Goal: Task Accomplishment & Management: Use online tool/utility

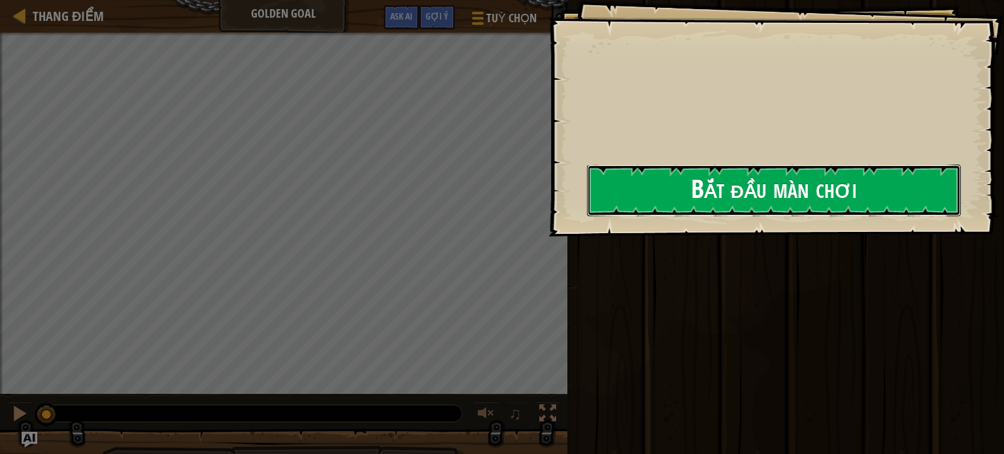
click at [608, 192] on button "Bắt đầu màn chơi" at bounding box center [774, 191] width 374 height 52
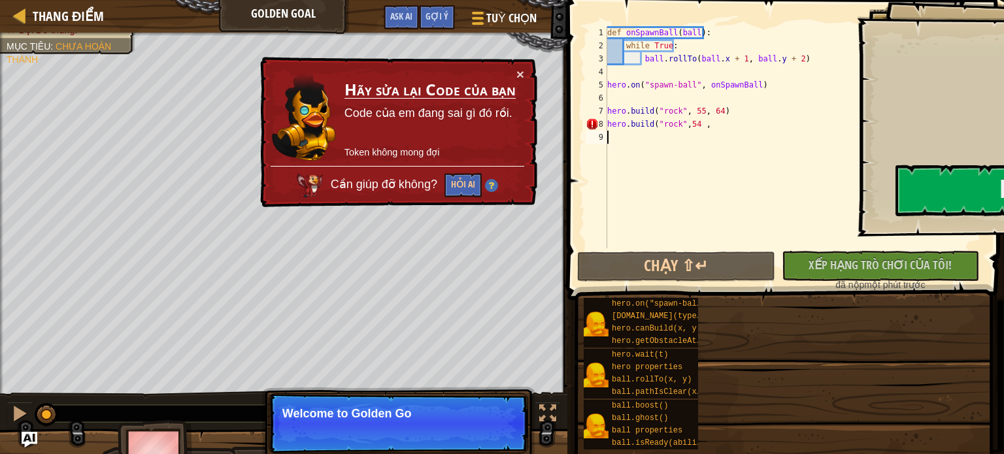
click at [702, 148] on div "def onSpawnBall ( ball ) : while True : ball . rollTo ( ball . x + 1 , ball . y…" at bounding box center [794, 150] width 380 height 248
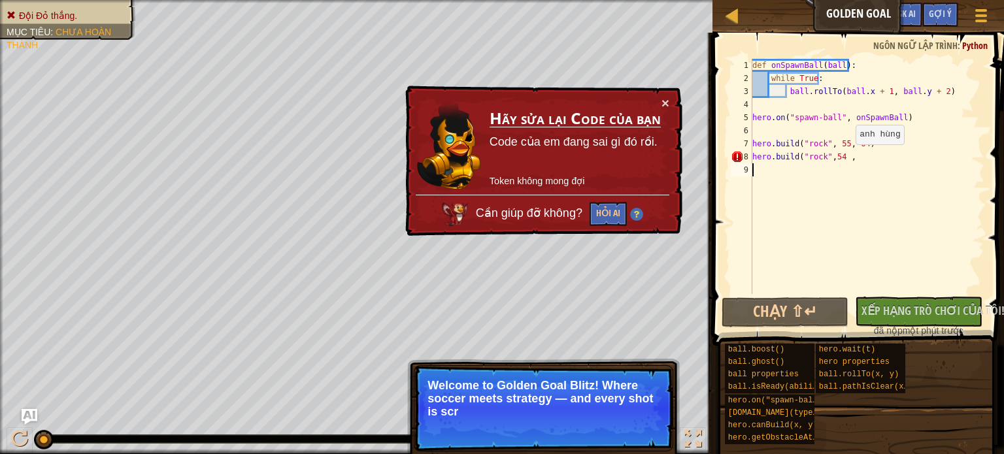
click at [844, 157] on div "def onSpawnBall ( ball ) : while True : ball . rollTo ( ball . x + 1 , ball . y…" at bounding box center [866, 189] width 235 height 261
click at [851, 159] on div "def onSpawnBall ( ball ) : while True : ball . rollTo ( ball . x + 1 , ball . y…" at bounding box center [866, 189] width 235 height 261
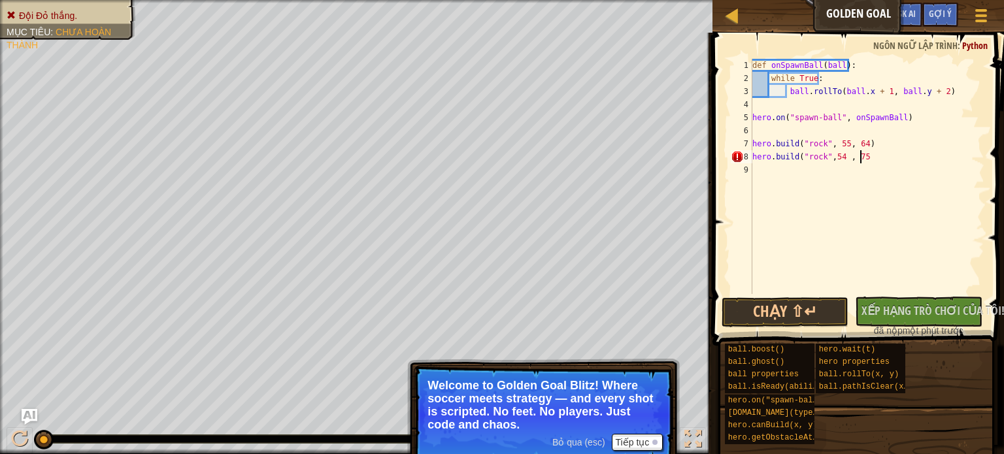
scroll to position [6, 8]
type textarea "[DOMAIN_NAME]("rock",54 , 75)"
click at [881, 316] on span "Xếp hạng trò chơi của tôi!" at bounding box center [932, 311] width 143 height 16
click at [793, 315] on button "Chạy ⇧↵" at bounding box center [784, 312] width 127 height 30
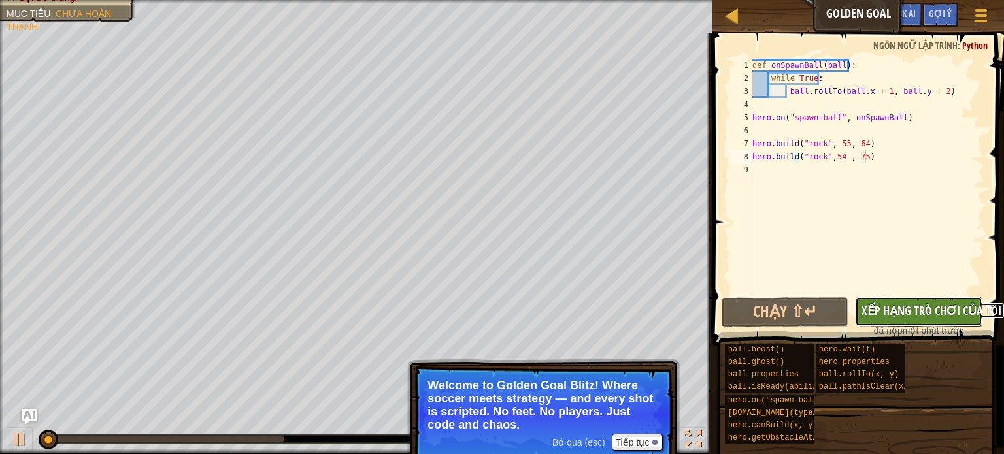
click at [911, 305] on span "Xếp hạng trò chơi của tôi!" at bounding box center [932, 311] width 143 height 16
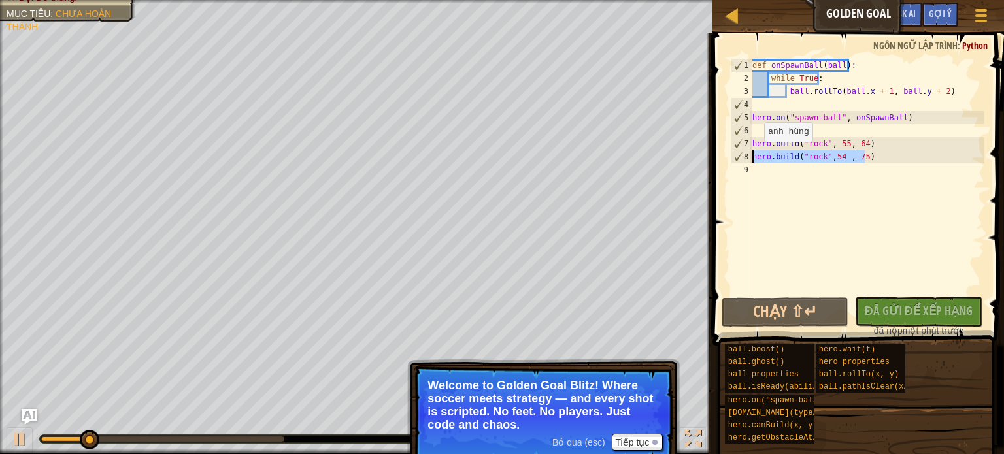
drag, startPoint x: 876, startPoint y: 155, endPoint x: 747, endPoint y: 155, distance: 128.1
click at [747, 155] on div "[DOMAIN_NAME]("rock",54 , 75) 1 2 3 4 5 6 7 8 9 def onSpawnBall ( ball ) : whil…" at bounding box center [856, 176] width 256 height 235
click at [781, 172] on div "def onSpawnBall ( ball ) : while True : ball . rollTo ( ball . x + 1 , ball . y…" at bounding box center [866, 189] width 235 height 261
paste textarea "[DOMAIN_NAME]("rock",54 , 75)"
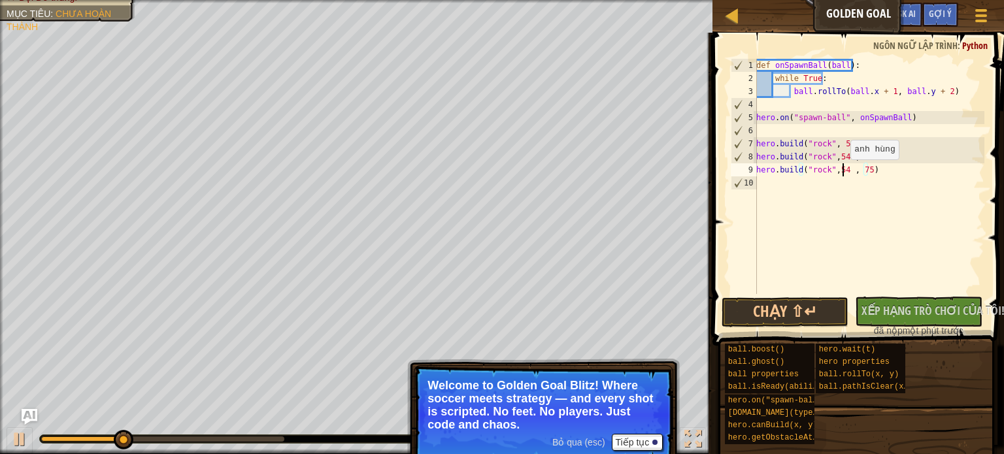
click at [843, 172] on div "def onSpawnBall ( ball ) : while True : ball . rollTo ( ball . x + 1 , ball . y…" at bounding box center [868, 189] width 231 height 261
click at [864, 171] on div "def onSpawnBall ( ball ) : while True : ball . rollTo ( ball . x + 1 , ball . y…" at bounding box center [868, 189] width 231 height 261
type textarea "[DOMAIN_NAME]("rock",35 , 46)"
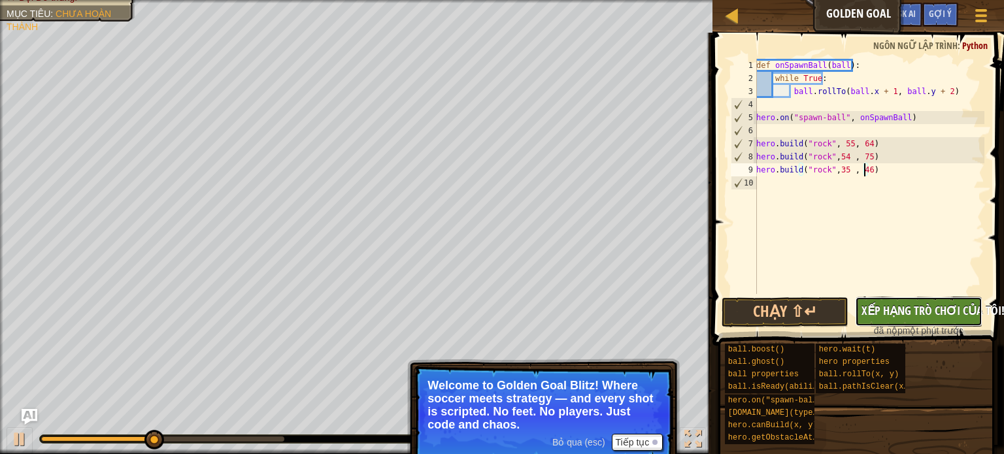
click at [886, 316] on span "Xếp hạng trò chơi của tôi!" at bounding box center [932, 311] width 143 height 16
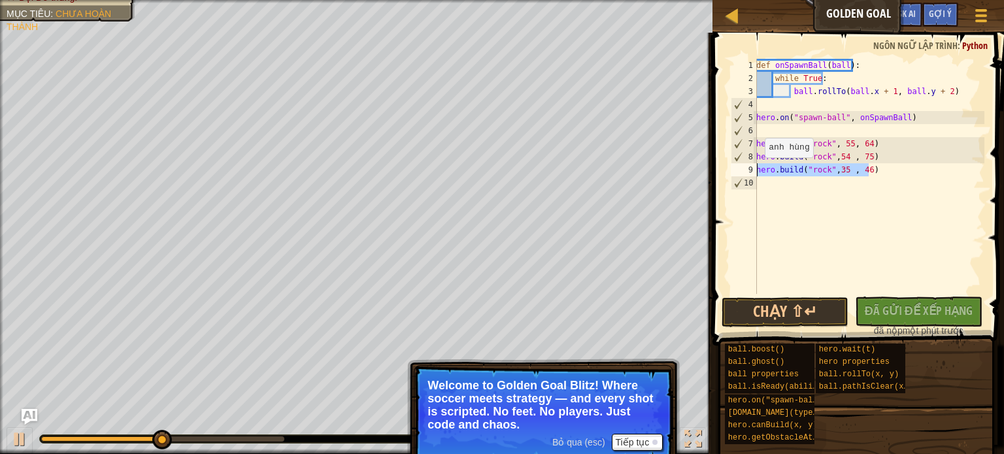
drag, startPoint x: 877, startPoint y: 171, endPoint x: 753, endPoint y: 170, distance: 124.8
click at [753, 170] on div "[DOMAIN_NAME]("rock",35 , 46) 1 2 3 4 5 6 7 8 9 10 def onSpawnBall ( ball ) : w…" at bounding box center [856, 176] width 256 height 235
click at [764, 191] on div "def onSpawnBall ( ball ) : while True : ball . rollTo ( ball . x + 1 , ball . y…" at bounding box center [868, 189] width 231 height 261
click at [725, 204] on div "1 2 3 4 5 6 7 8 9 10 def onSpawnBall ( ball ) : while True : ball . rollTo ( ba…" at bounding box center [855, 215] width 295 height 352
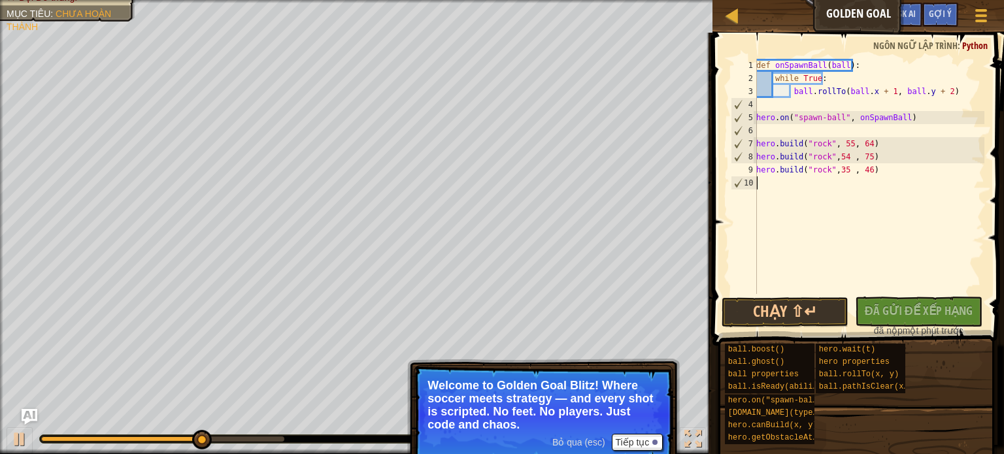
paste textarea "[DOMAIN_NAME]("rock",35 , 46)"
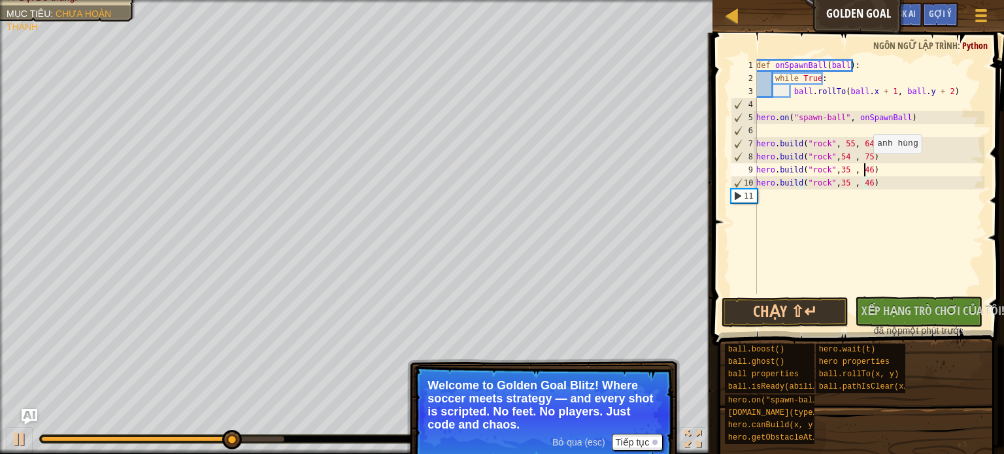
click at [866, 167] on div "def onSpawnBall ( ball ) : while True : ball . rollTo ( ball . x + 1 , ball . y…" at bounding box center [868, 189] width 231 height 261
drag, startPoint x: 839, startPoint y: 167, endPoint x: 845, endPoint y: 170, distance: 7.3
click at [839, 167] on div "def onSpawnBall ( ball ) : while True : ball . rollTo ( ball . x + 1 , ball . y…" at bounding box center [868, 189] width 231 height 261
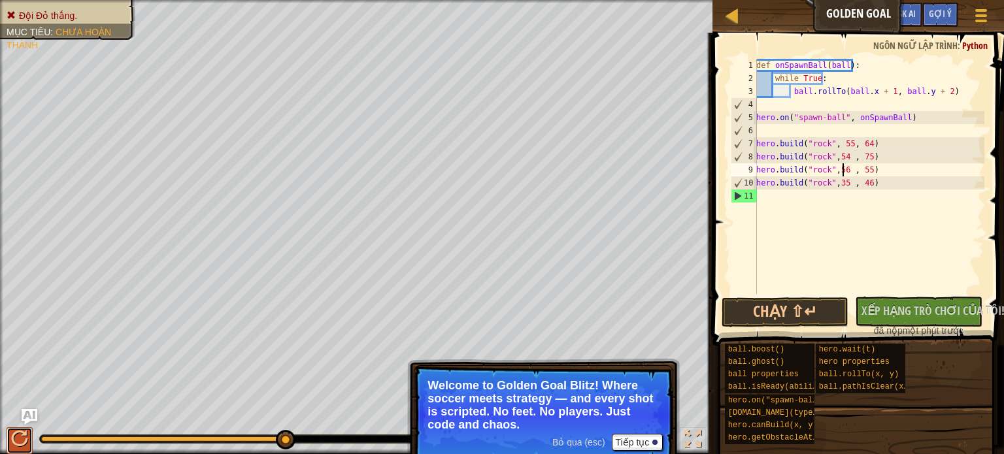
click at [16, 431] on div at bounding box center [19, 439] width 17 height 17
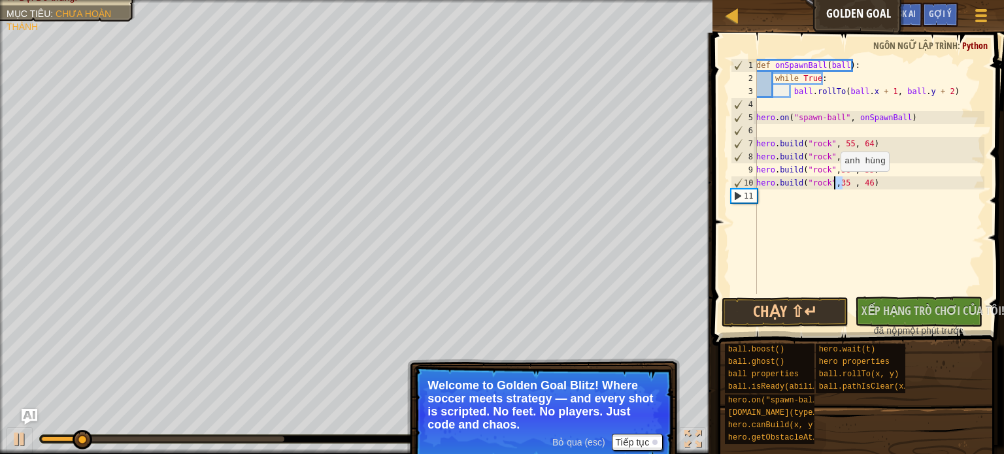
drag, startPoint x: 843, startPoint y: 184, endPoint x: 833, endPoint y: 184, distance: 9.8
click at [833, 184] on div "def onSpawnBall ( ball ) : while True : ball . rollTo ( ball . x + 1 , ball . y…" at bounding box center [868, 189] width 231 height 261
click at [842, 157] on div "def onSpawnBall ( ball ) : while True : ball . rollTo ( ball . x + 1 , ball . y…" at bounding box center [868, 189] width 231 height 261
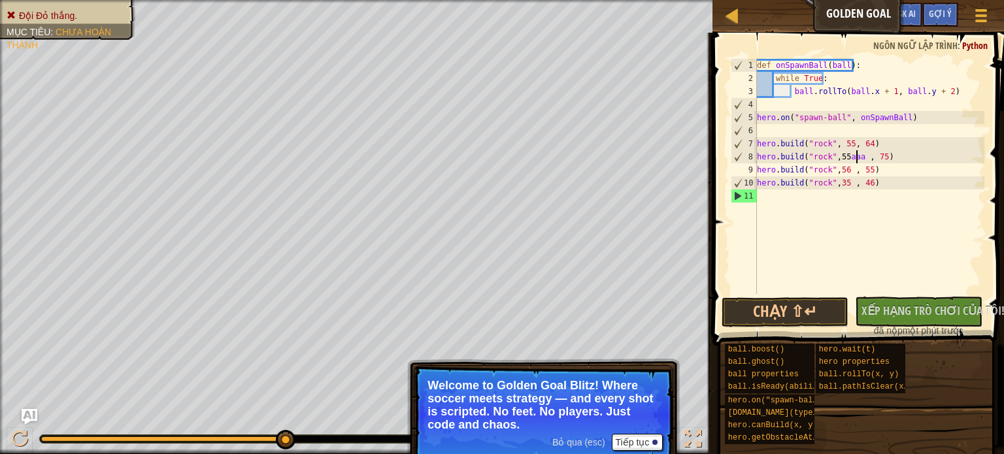
scroll to position [6, 8]
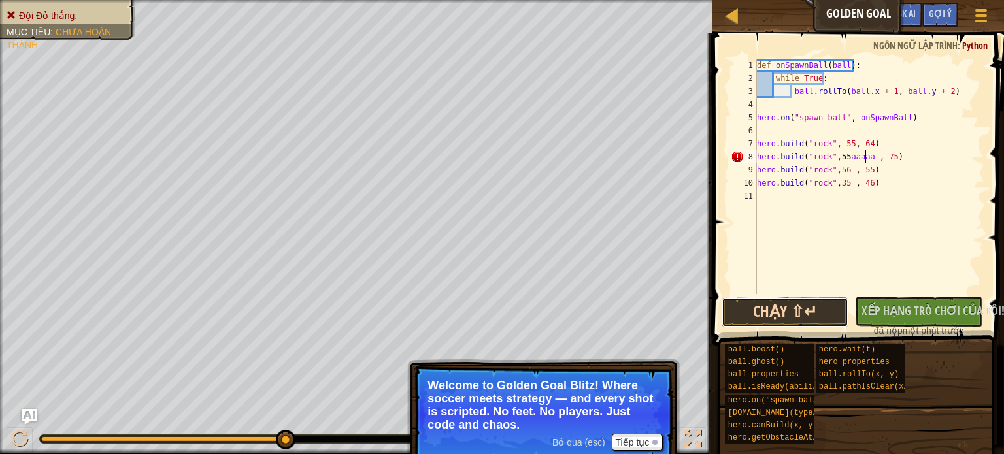
click at [821, 305] on button "Chạy ⇧↵" at bounding box center [784, 312] width 127 height 30
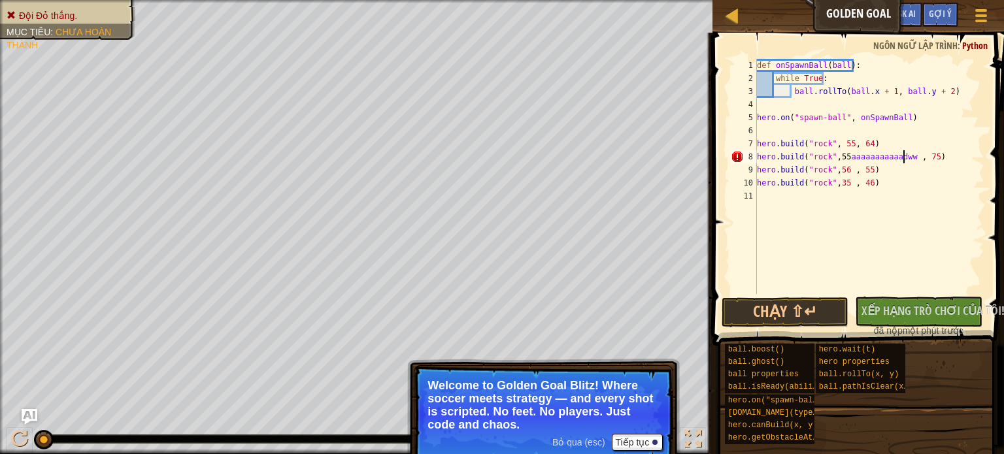
scroll to position [6, 12]
click at [903, 308] on span "Xếp hạng trò chơi của tôi!" at bounding box center [932, 311] width 143 height 16
click at [817, 307] on button "Chạy ⇧↵" at bounding box center [784, 312] width 127 height 30
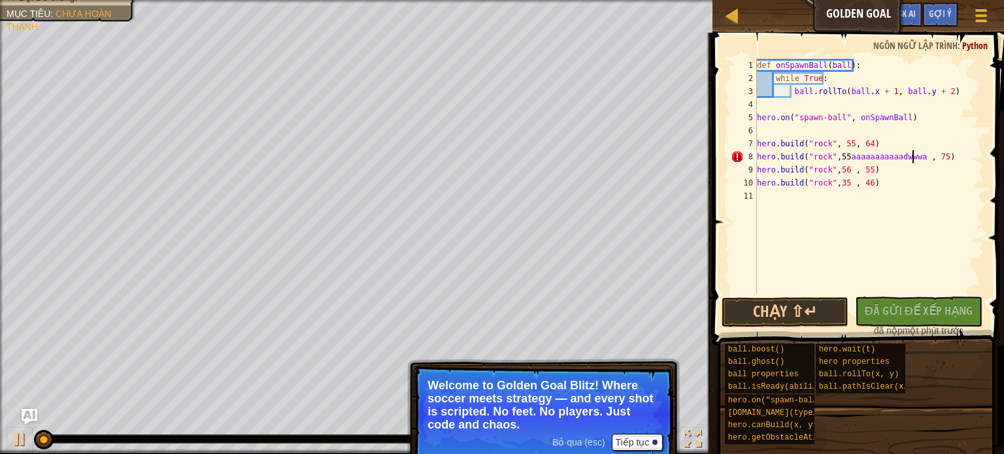
scroll to position [6, 12]
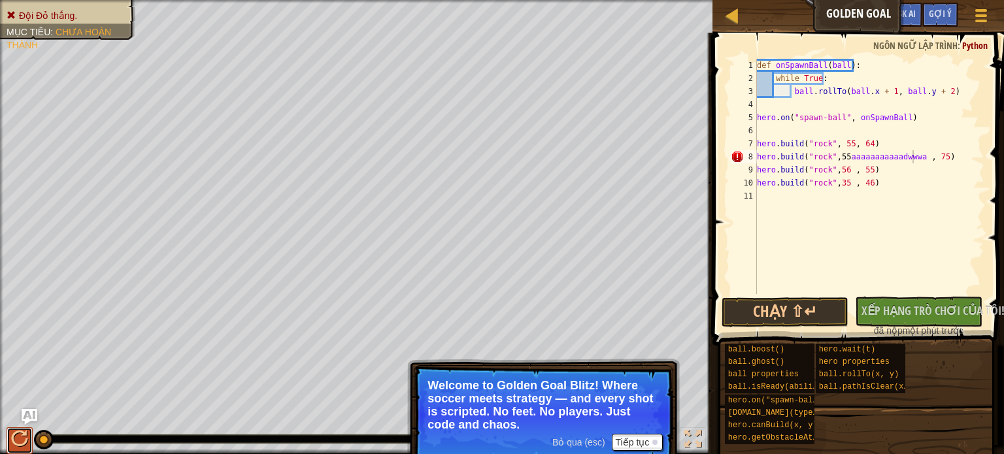
click at [20, 439] on div at bounding box center [19, 439] width 17 height 17
click at [846, 159] on div "def onSpawnBall ( ball ) : while True : ball . rollTo ( ball . x + 1 , ball . y…" at bounding box center [869, 189] width 230 height 261
click at [834, 159] on div "def onSpawnBall ( ball ) : while True : ball . rollTo ( ball . x + 1 , ball . y…" at bounding box center [869, 189] width 230 height 261
type textarea "[DOMAIN_NAME]("rock", 55, 75)"
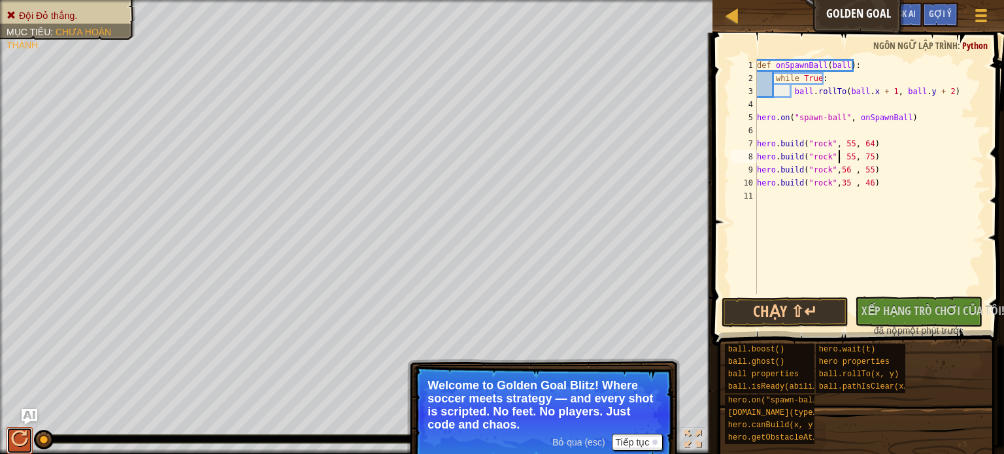
click at [15, 431] on div at bounding box center [19, 439] width 17 height 17
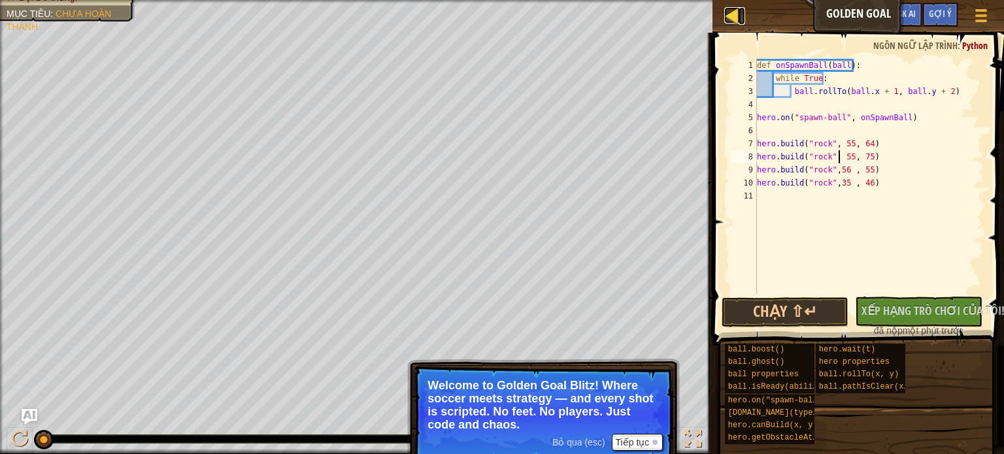
click at [729, 10] on div at bounding box center [732, 15] width 16 height 16
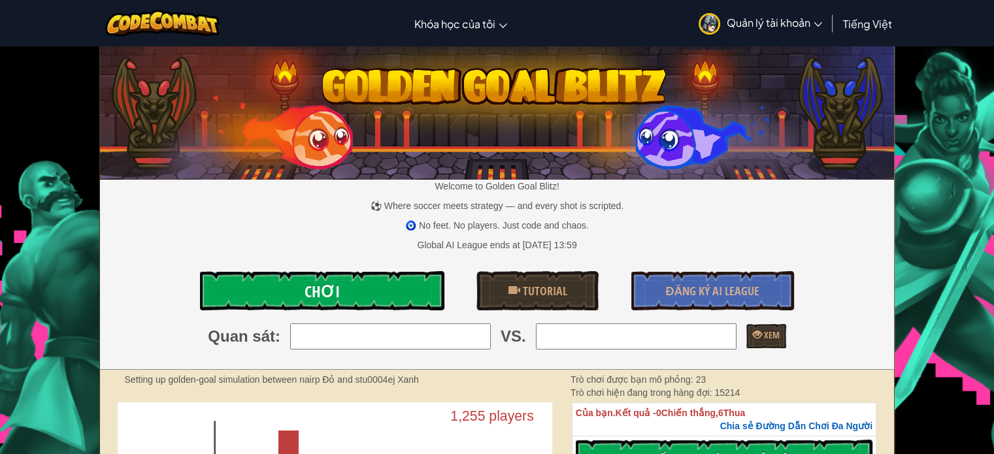
click at [377, 295] on link "Chơi" at bounding box center [322, 290] width 244 height 39
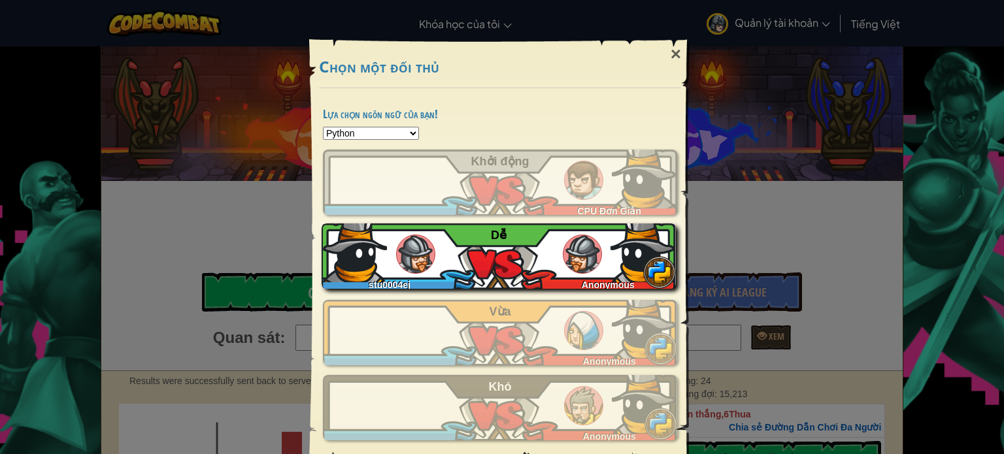
click at [491, 242] on div "stu0004ej Anonymous Dễ̉" at bounding box center [498, 255] width 354 height 65
